Goal: Task Accomplishment & Management: Manage account settings

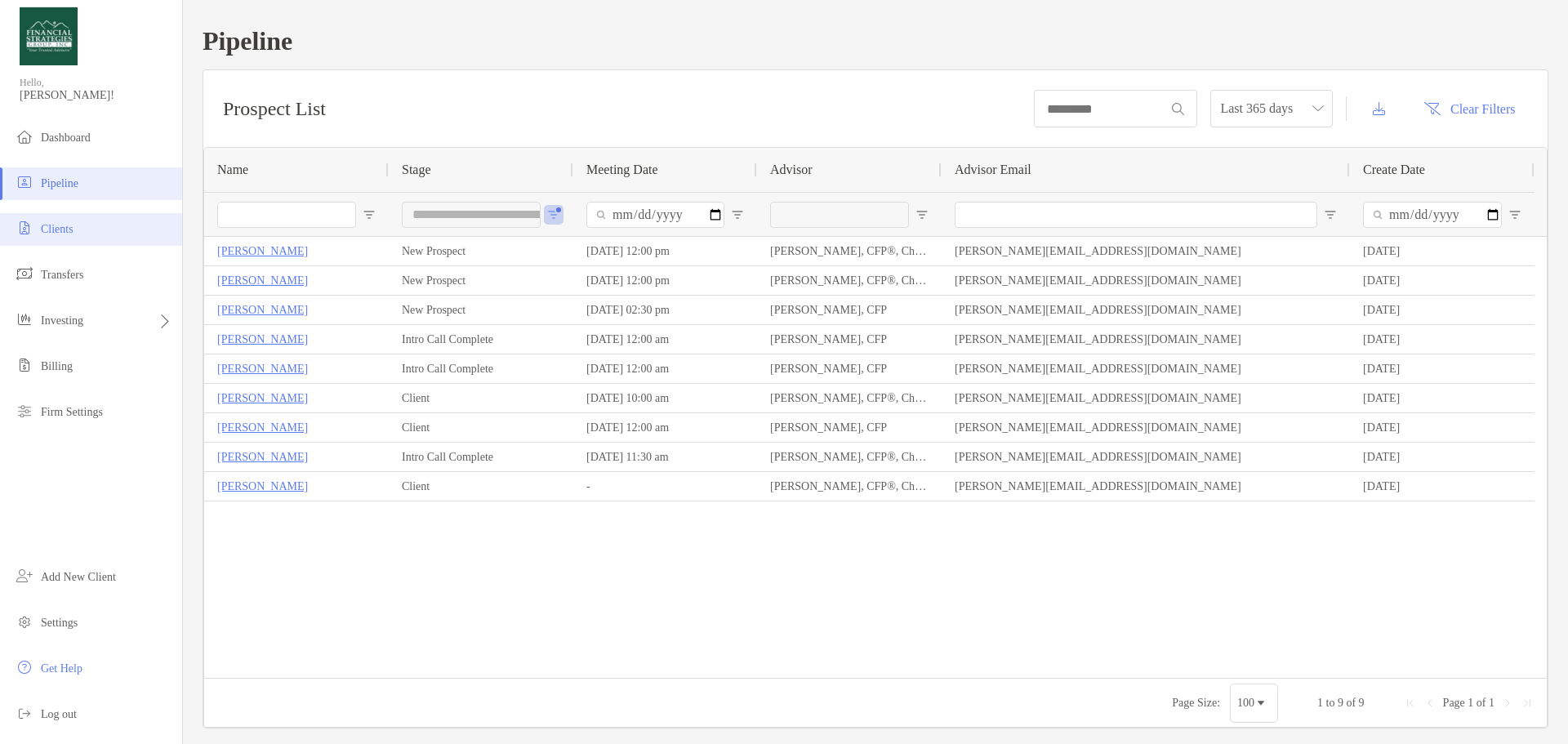
click at [102, 223] on li "Clients" at bounding box center [91, 229] width 182 height 32
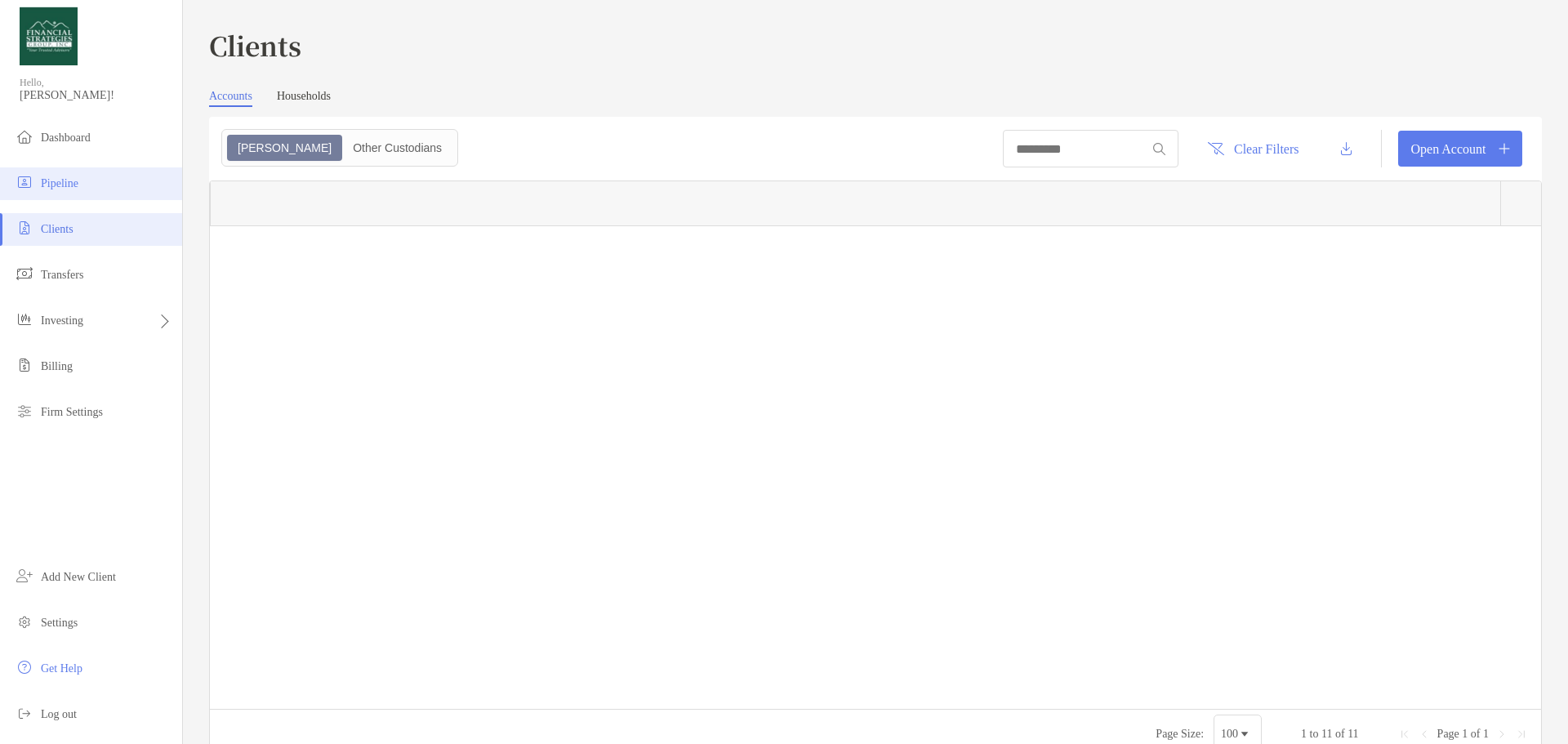
click at [107, 181] on li "Pipeline" at bounding box center [91, 183] width 182 height 32
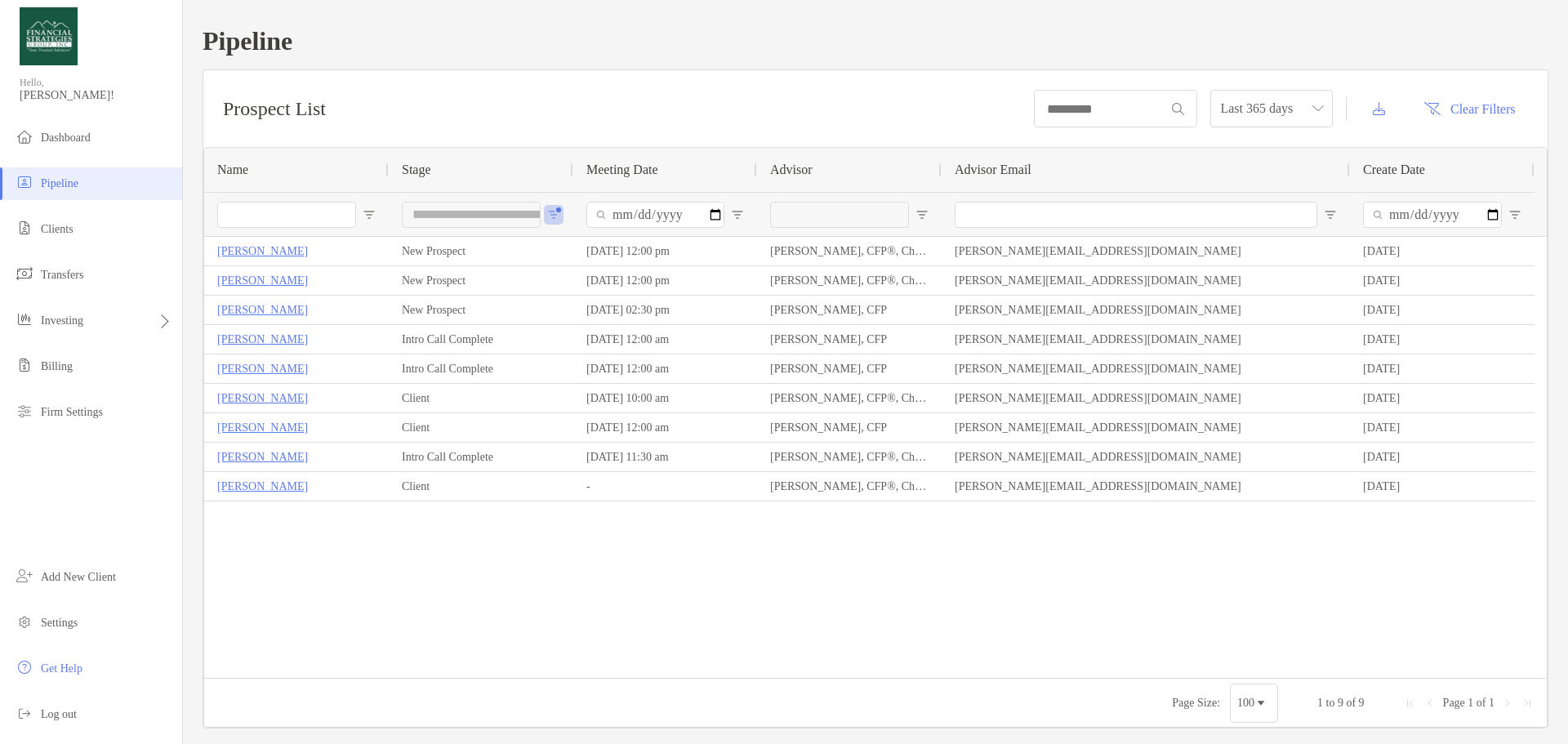
click at [552, 224] on div "**********" at bounding box center [481, 214] width 185 height 44
click at [553, 216] on span "Open Filter Menu" at bounding box center [554, 215] width 13 height 13
click at [1270, 108] on span "Last 365 days" at bounding box center [1271, 108] width 102 height 36
click at [1232, 283] on div "2023" at bounding box center [1252, 289] width 96 height 20
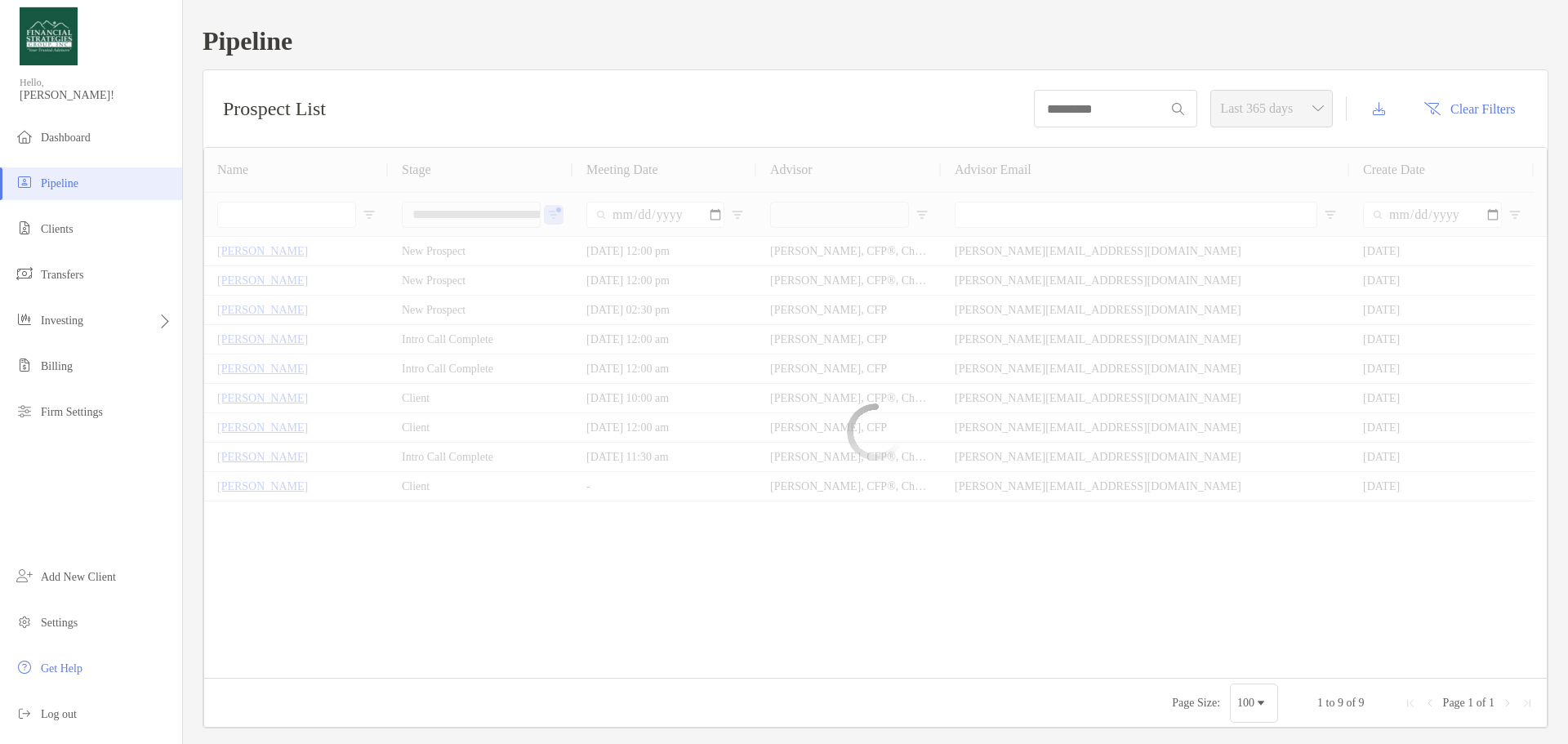
type input "**********"
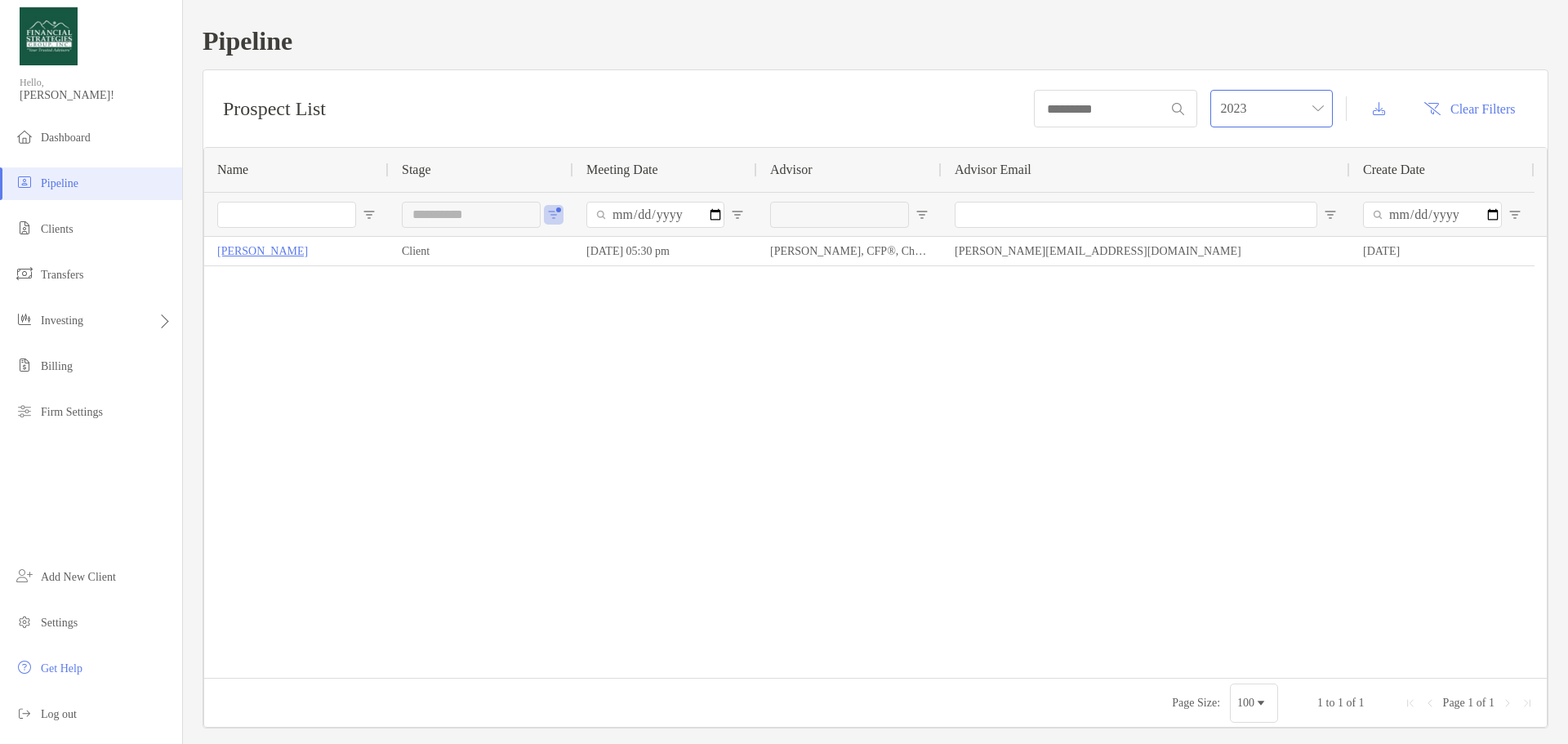
click at [1260, 120] on span "2023" at bounding box center [1271, 108] width 102 height 36
click at [1240, 233] on div "2024" at bounding box center [1252, 244] width 116 height 38
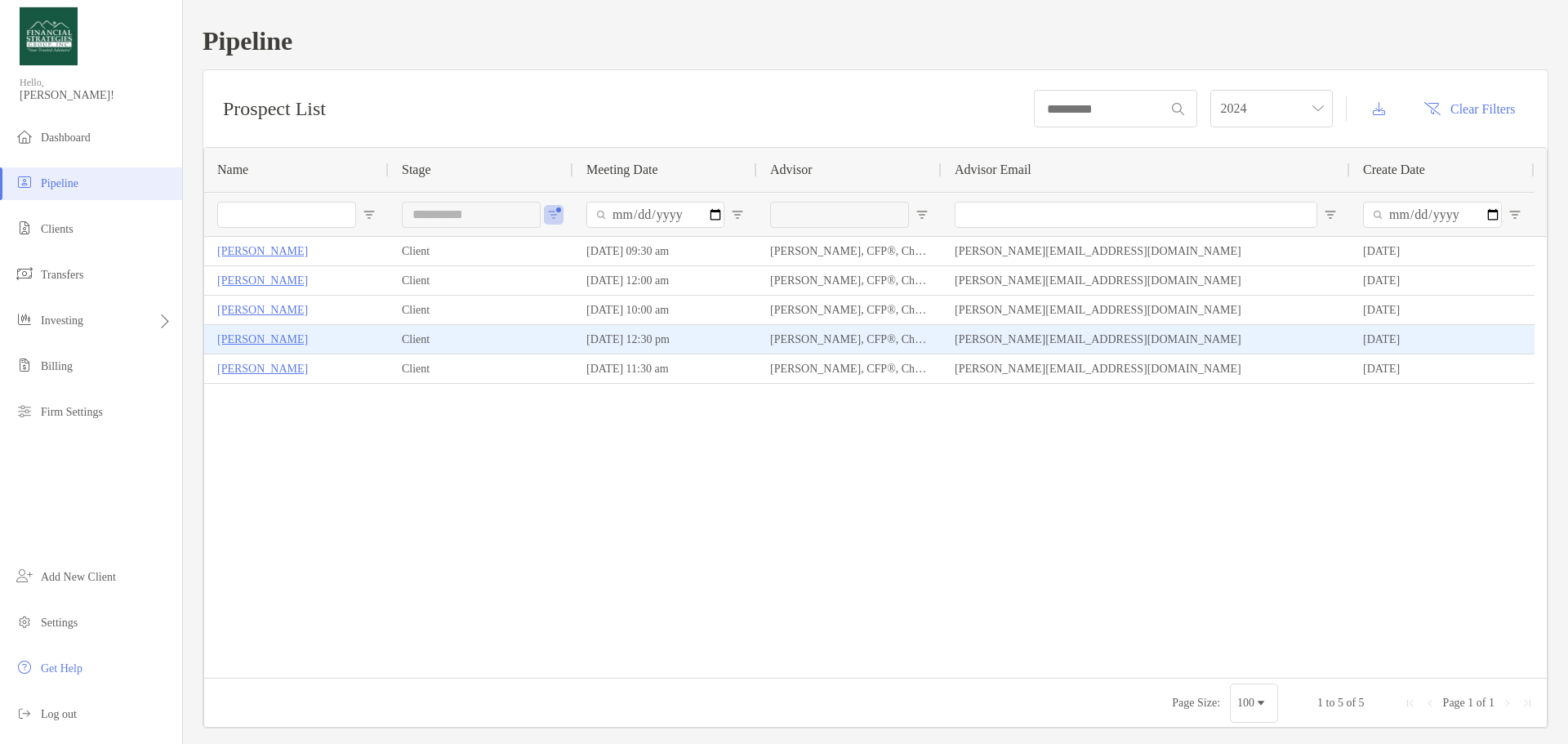
click at [286, 344] on p "Mark Kitzmiller" at bounding box center [262, 339] width 90 height 20
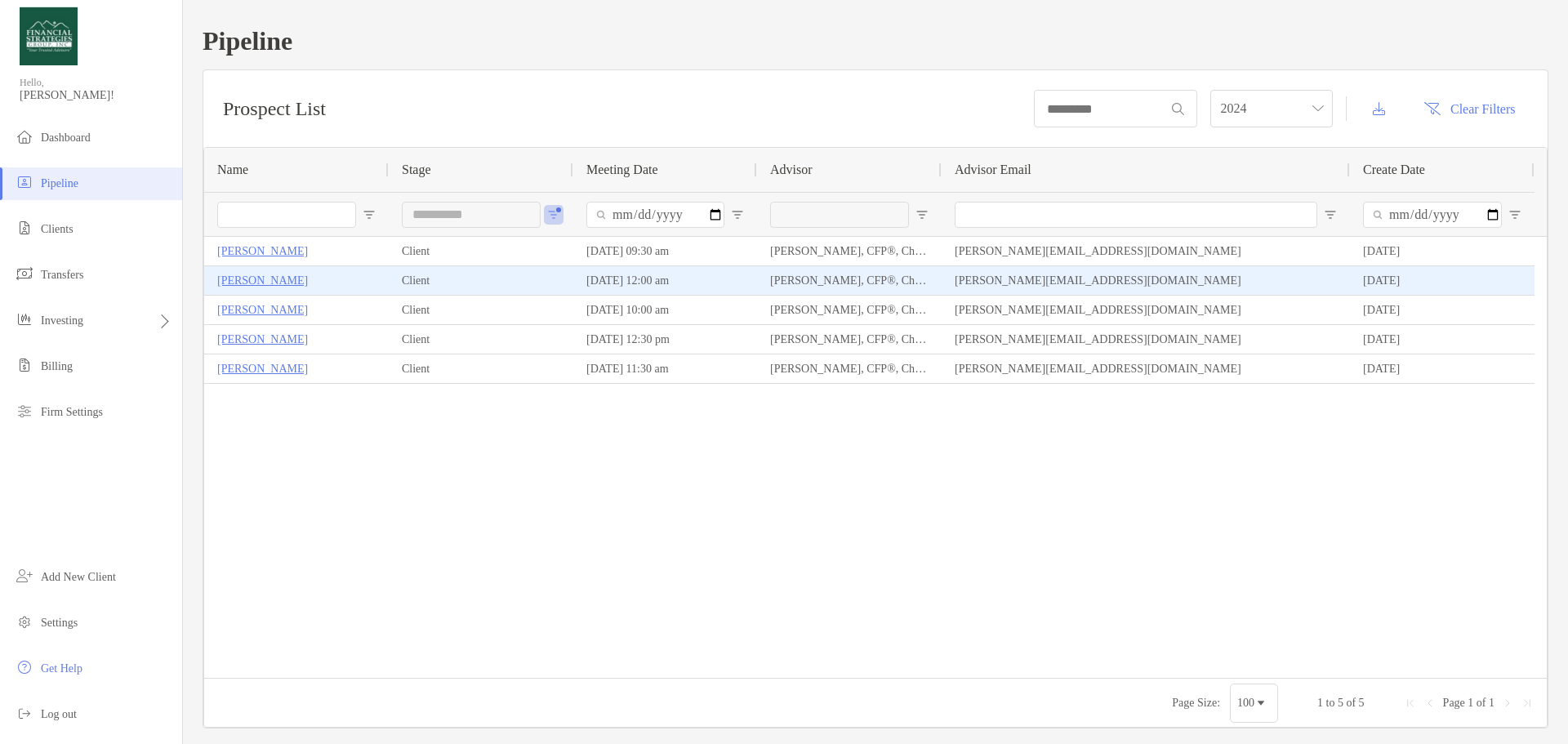
click at [283, 280] on p "Jake Massman" at bounding box center [262, 280] width 90 height 20
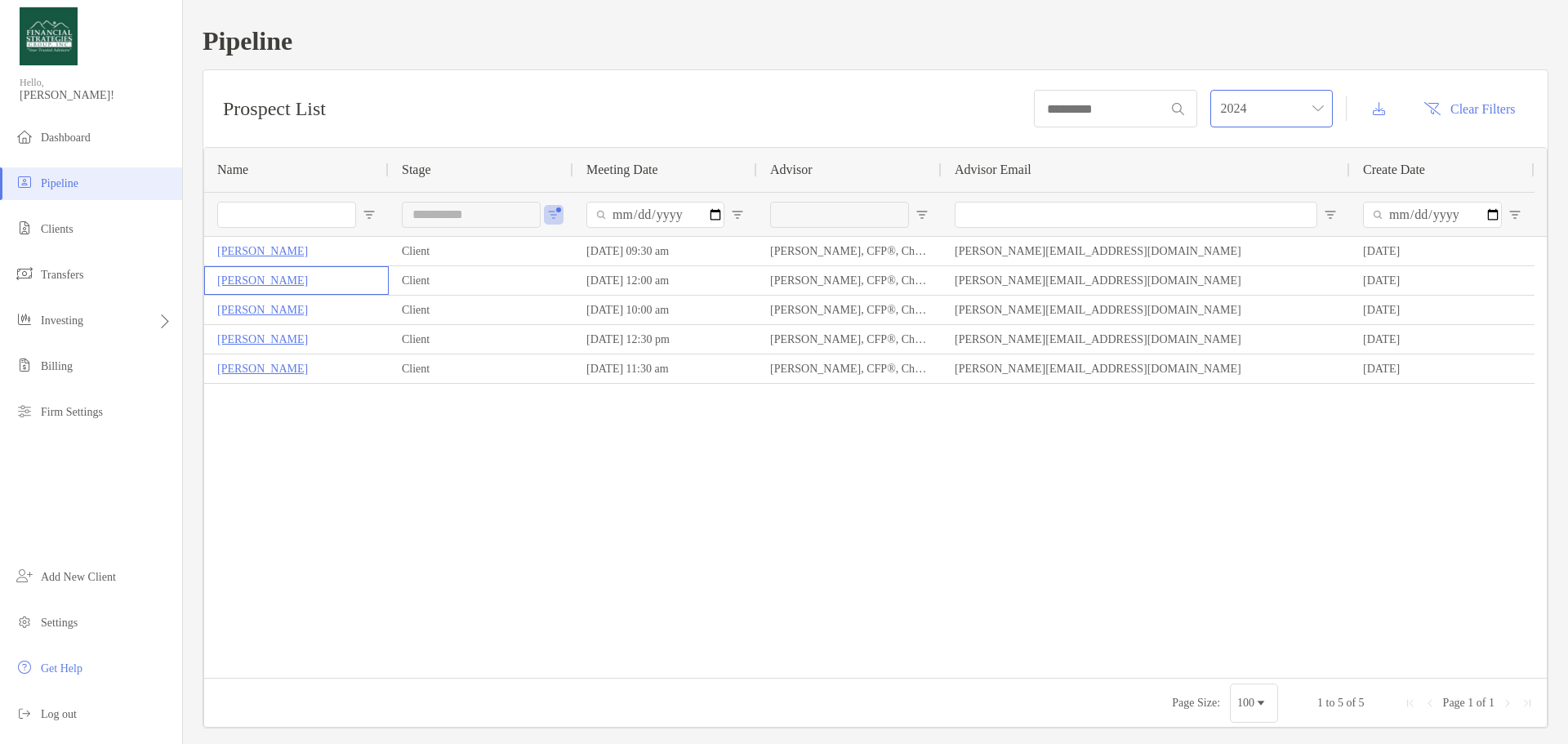
click at [1275, 110] on span "2024" at bounding box center [1271, 108] width 102 height 36
click at [1234, 280] on div "2023" at bounding box center [1252, 289] width 96 height 20
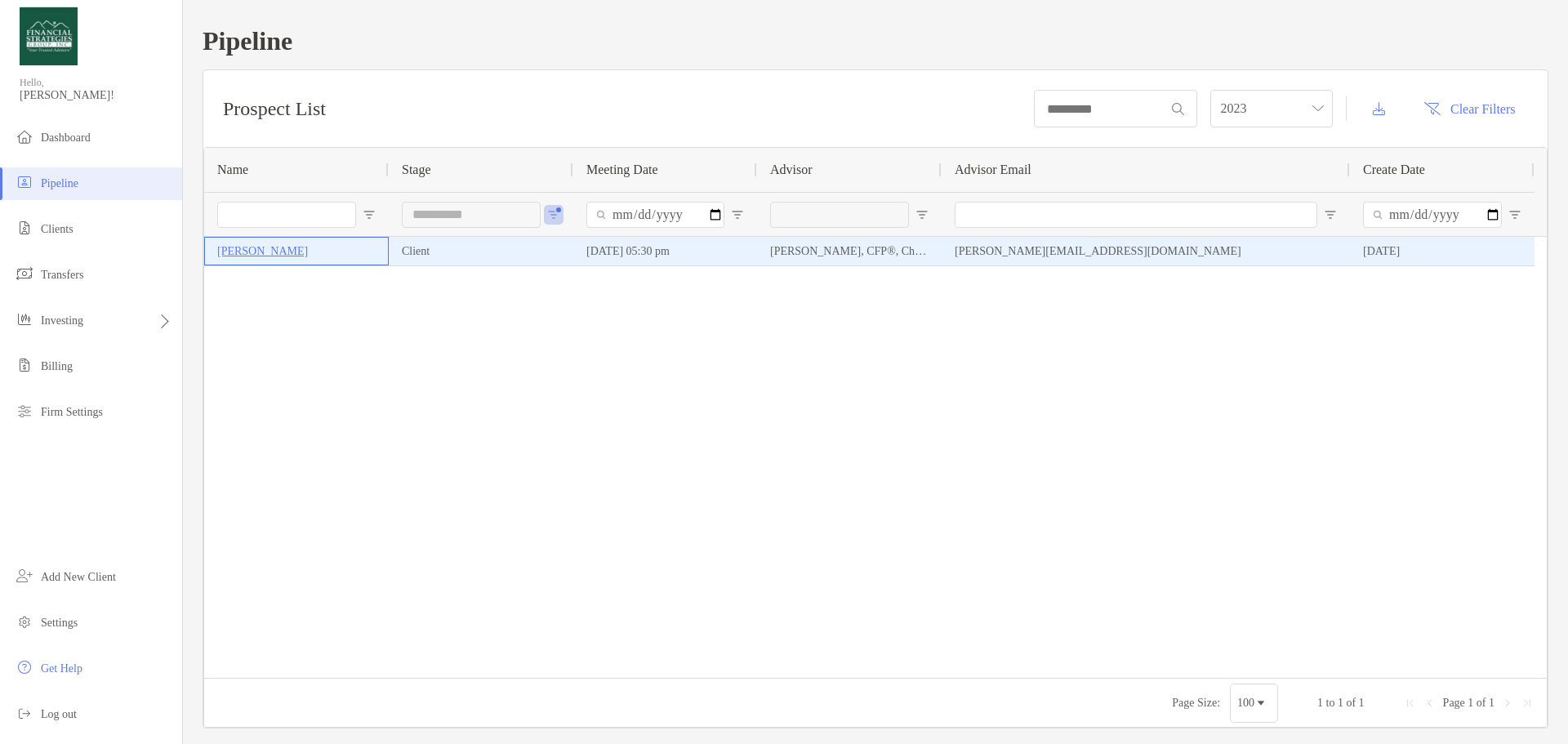
click at [260, 256] on p "Ruby Bahl" at bounding box center [262, 251] width 90 height 20
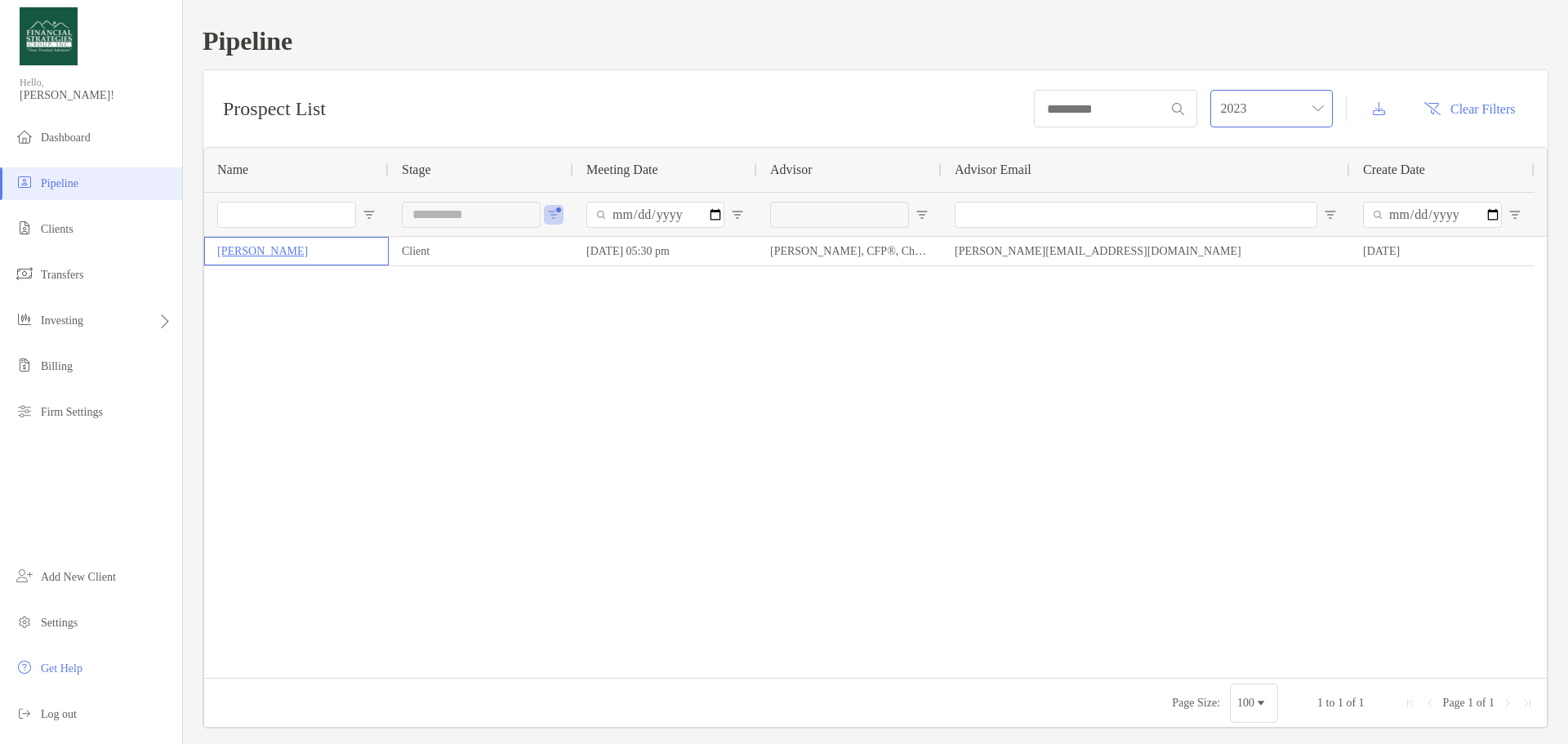
click at [1244, 119] on span "2023" at bounding box center [1271, 108] width 102 height 36
click at [1249, 188] on div "2025" at bounding box center [1252, 197] width 96 height 20
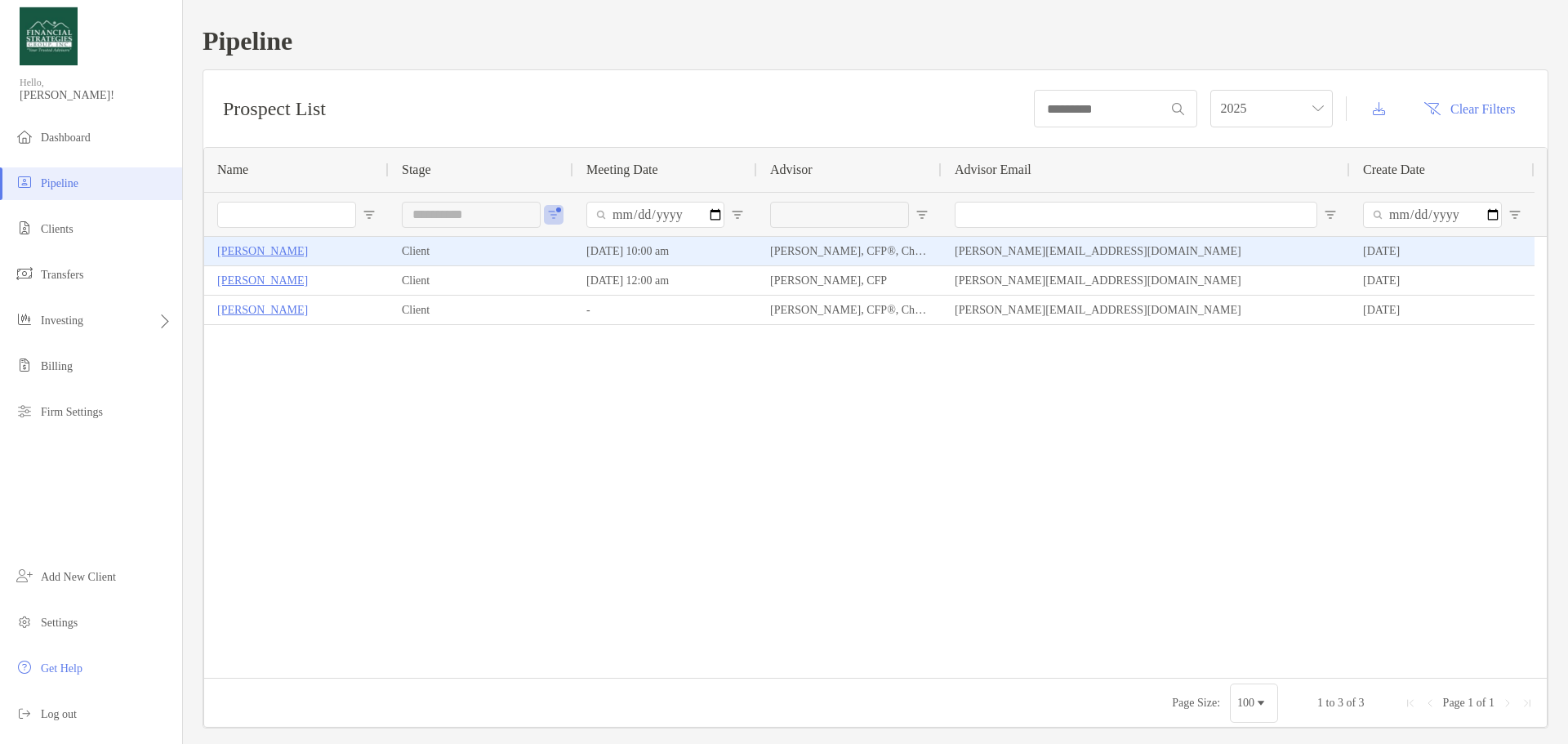
click at [265, 248] on p "[PERSON_NAME]" at bounding box center [262, 251] width 90 height 20
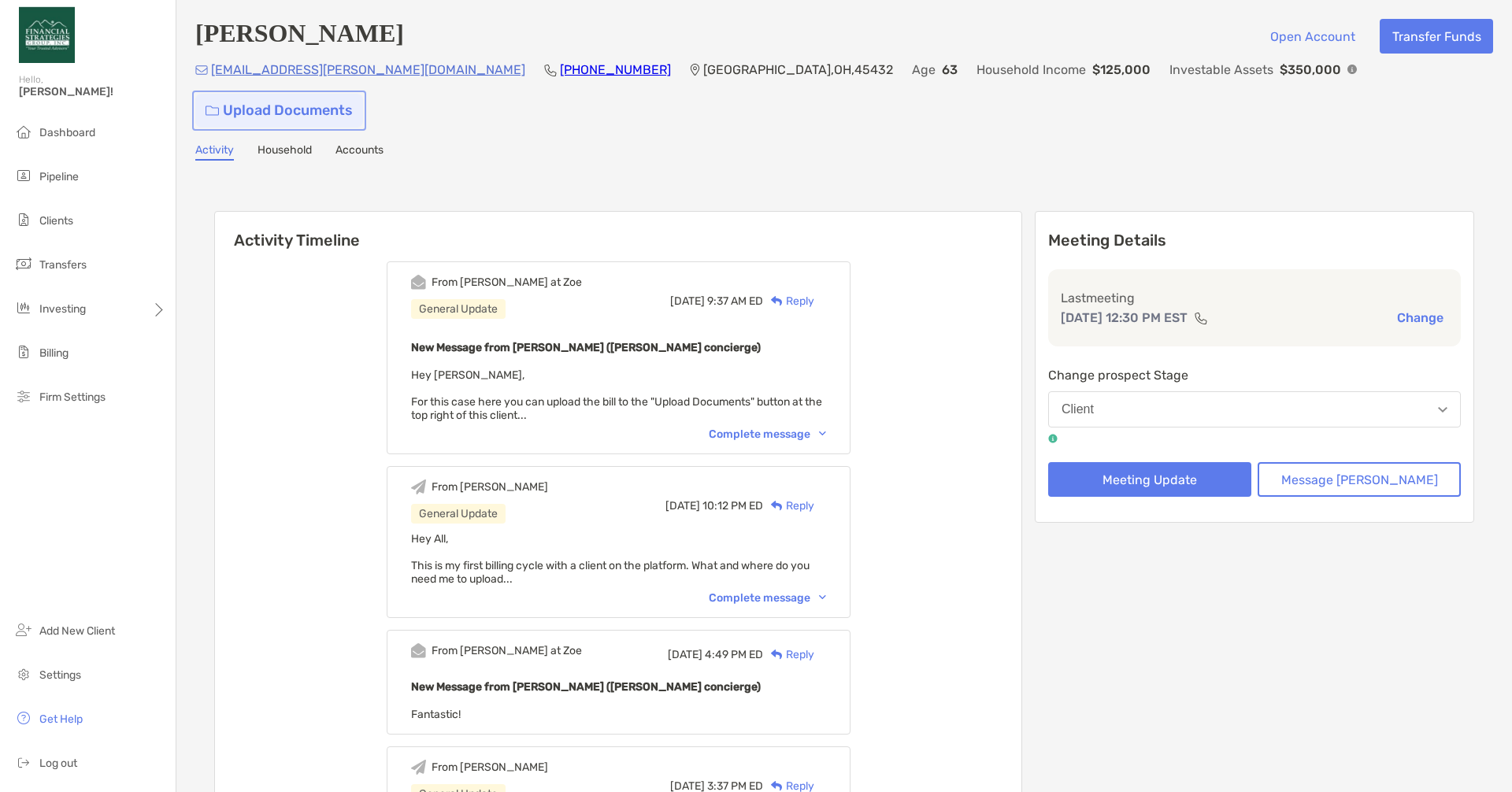
click at [363, 94] on link "Upload Documents" at bounding box center [279, 111] width 168 height 34
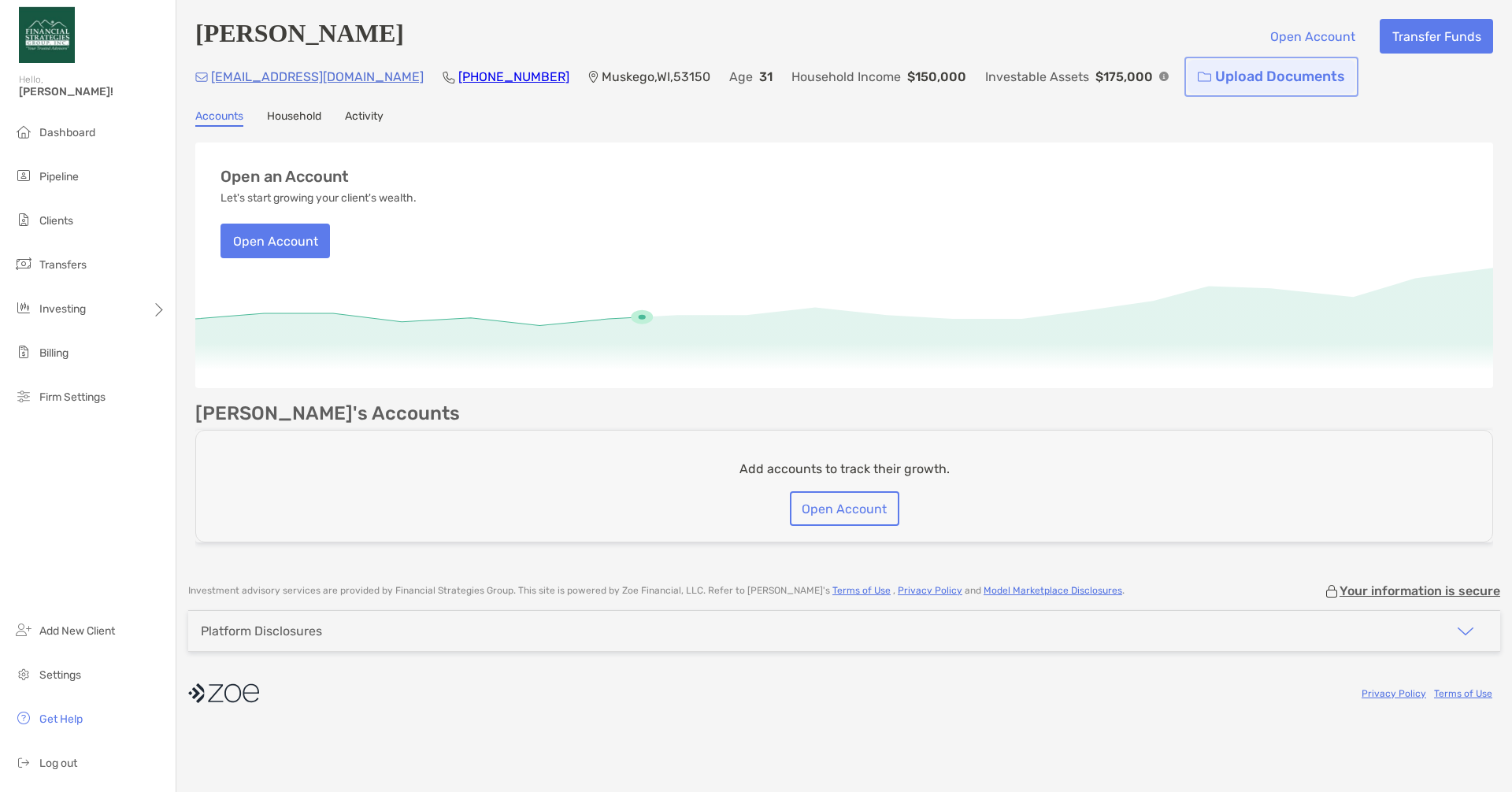
drag, startPoint x: 0, startPoint y: 0, endPoint x: 1161, endPoint y: 76, distance: 1163.5
click at [1188, 76] on link "Upload Documents" at bounding box center [1271, 77] width 168 height 34
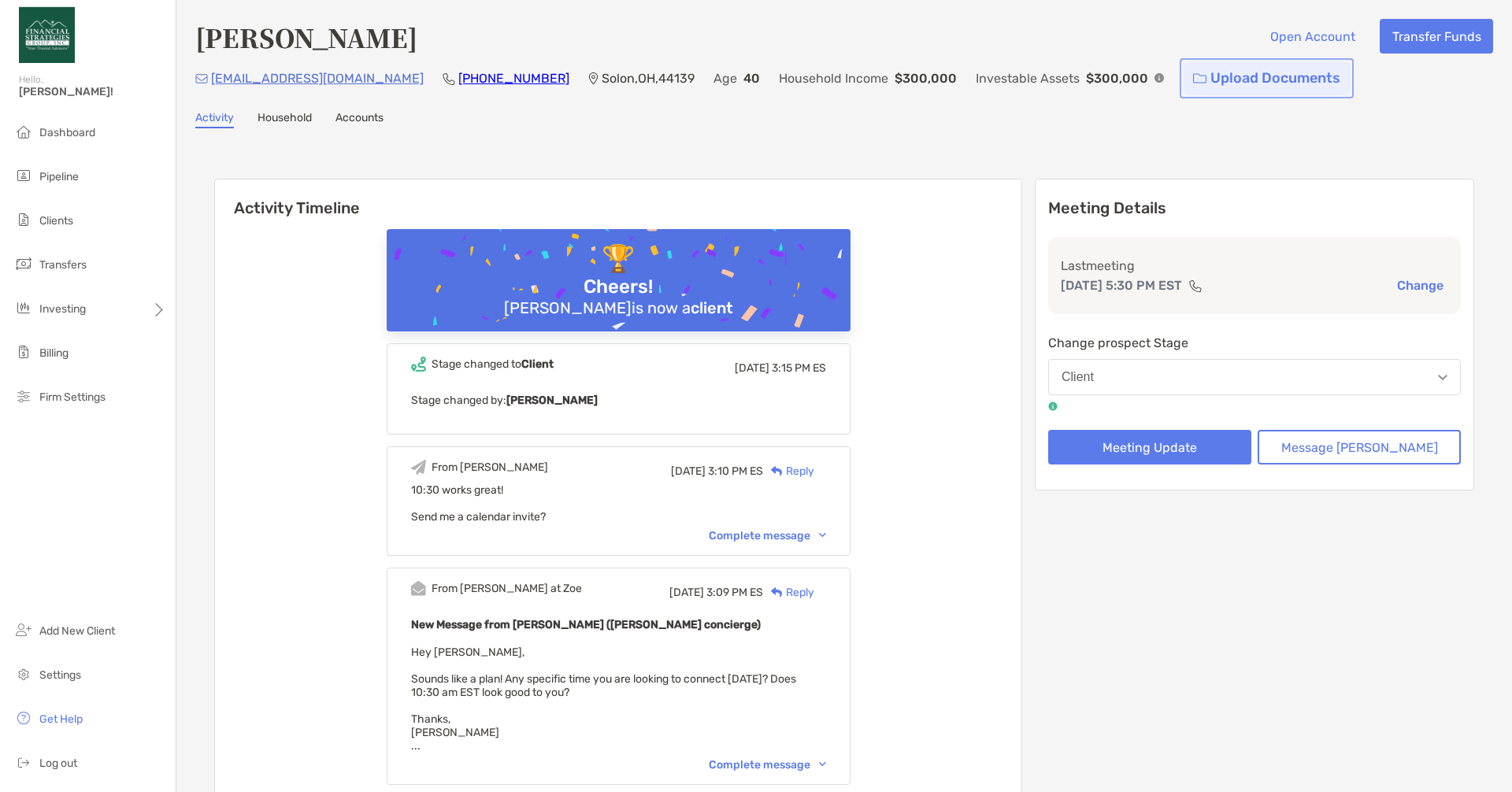
click at [1183, 79] on link "Upload Documents" at bounding box center [1266, 79] width 168 height 34
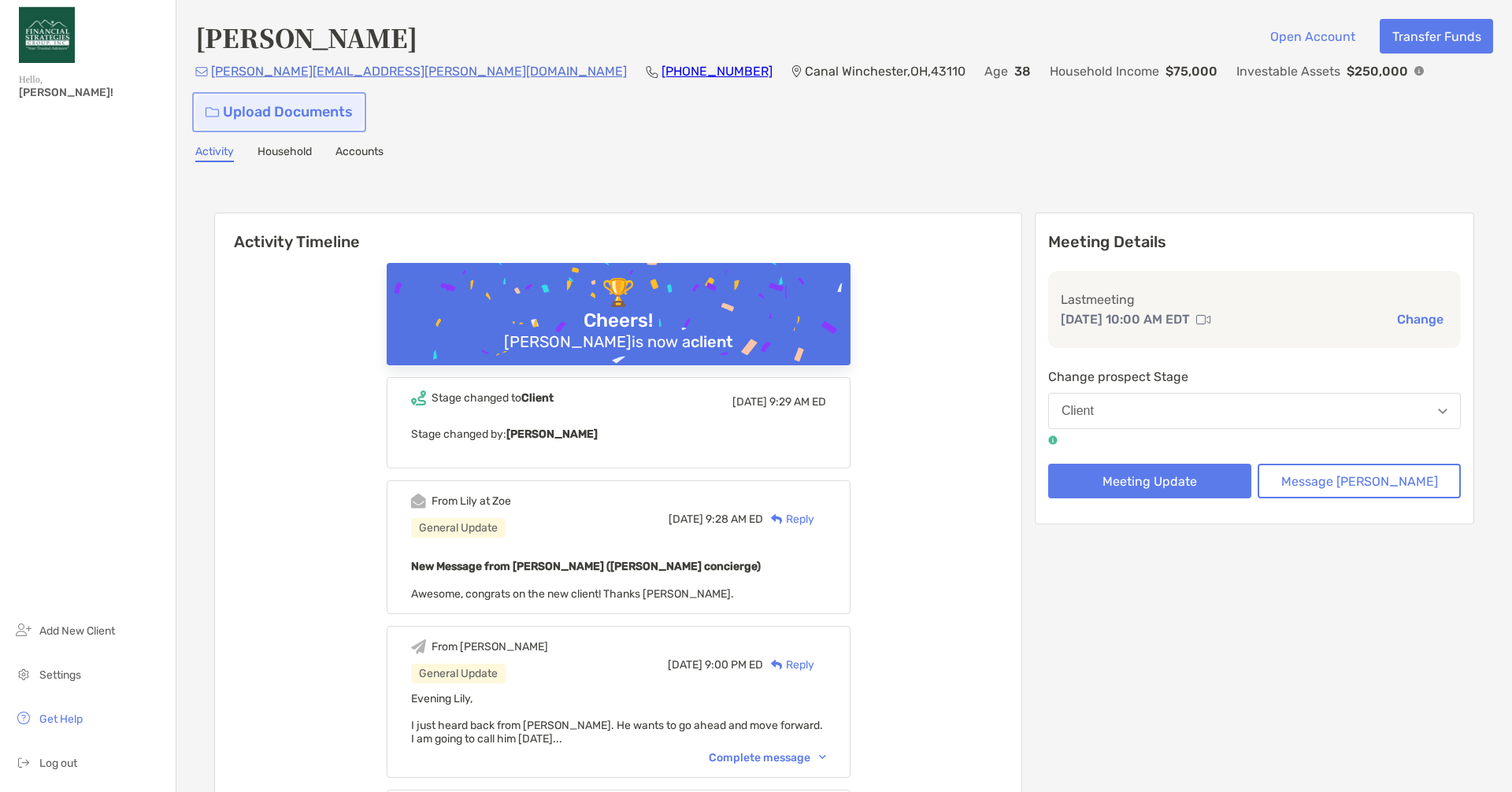
click at [363, 95] on link "Upload Documents" at bounding box center [279, 112] width 168 height 34
